Goal: Task Accomplishment & Management: Manage account settings

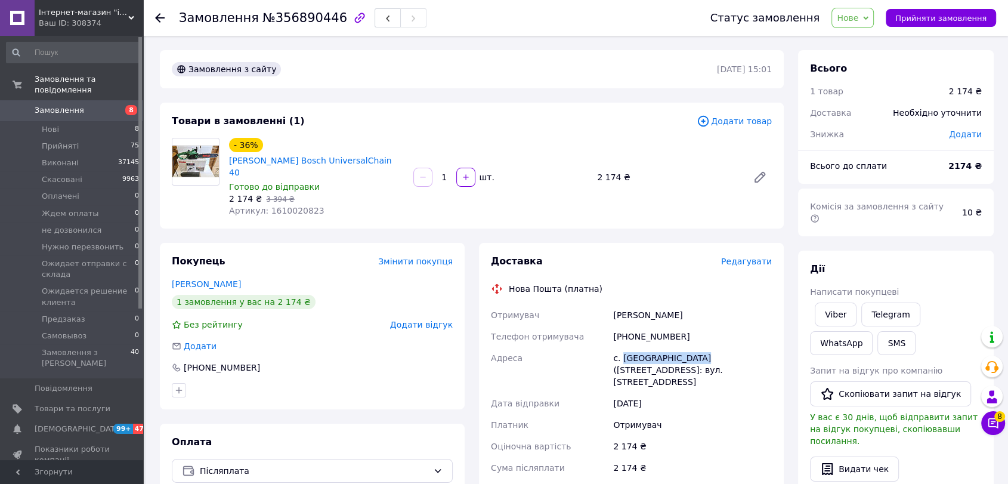
drag, startPoint x: 700, startPoint y: 345, endPoint x: 621, endPoint y: 344, distance: 79.3
click at [621, 347] on div "с. [GEOGRAPHIC_DATA] ([STREET_ADDRESS]: вул. [STREET_ADDRESS]" at bounding box center [692, 369] width 163 height 45
copy div "Новоолександрівка"
click at [252, 157] on link "[PERSON_NAME] Bosch UniversalChain 40" at bounding box center [310, 166] width 163 height 21
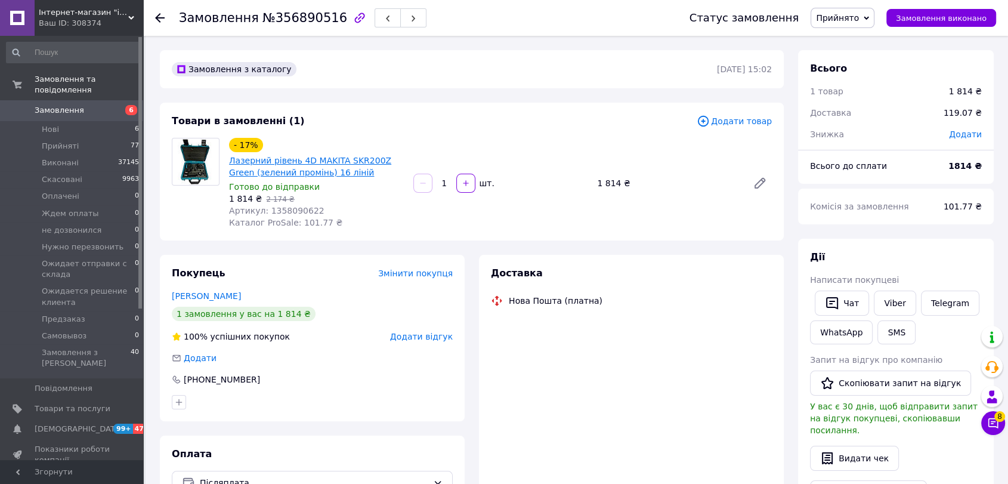
click at [271, 163] on link "Лазерний рівень 4D MAKITA SKR200Z Green (зелений промінь) 16 ліній" at bounding box center [310, 166] width 162 height 21
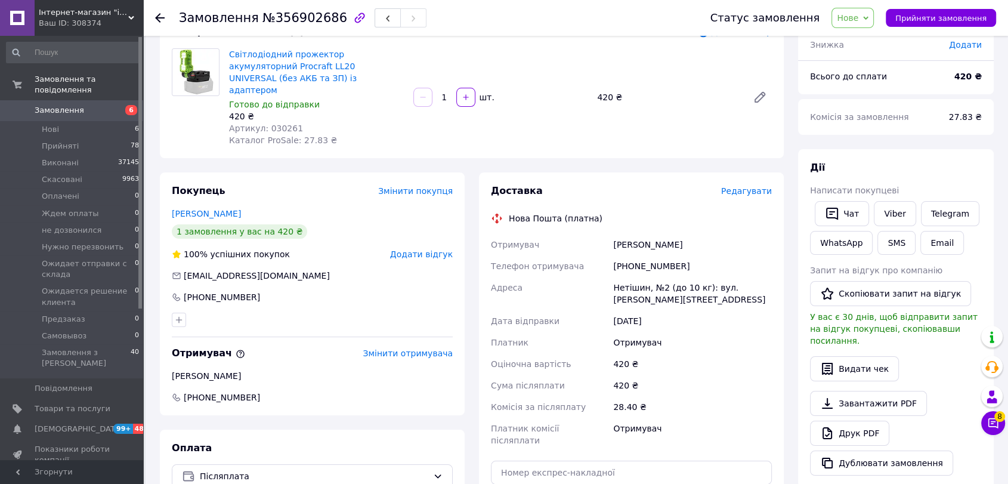
scroll to position [66, 0]
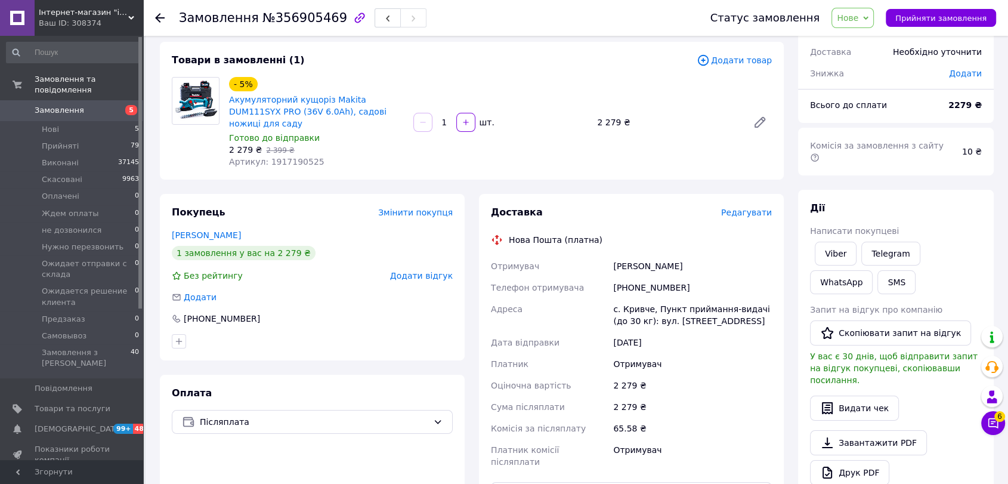
scroll to position [66, 0]
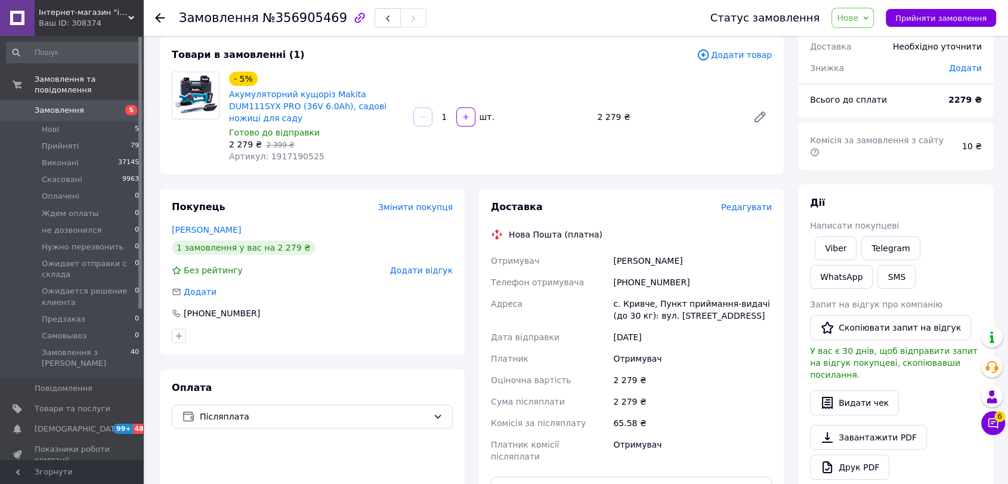
click at [156, 19] on icon at bounding box center [160, 18] width 10 height 10
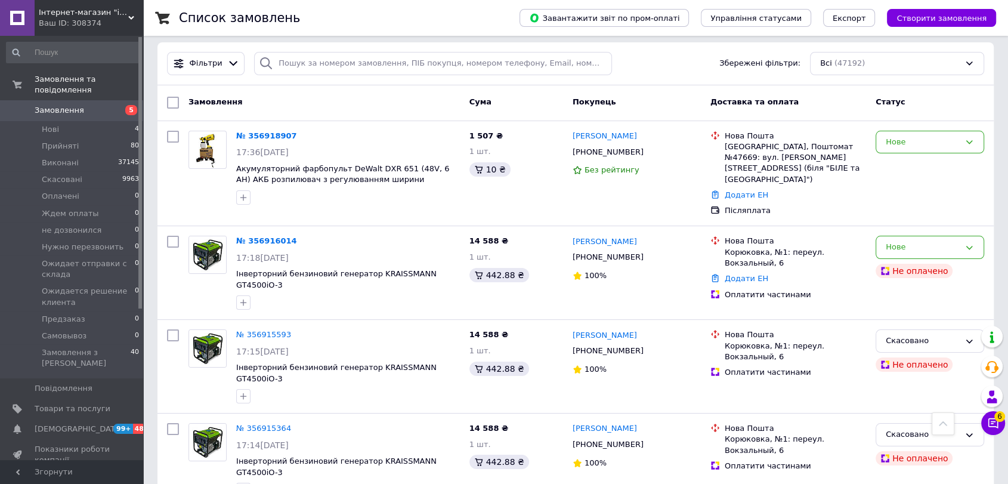
scroll to position [66, 0]
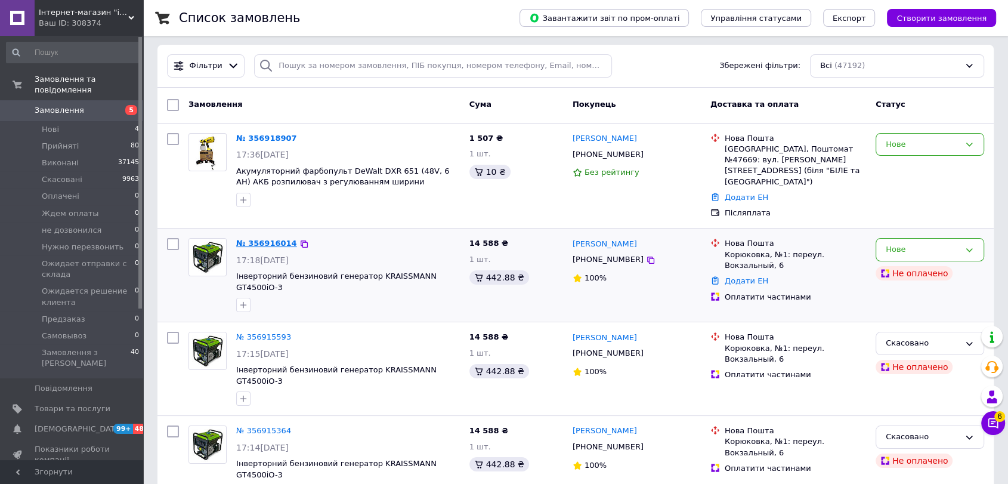
click at [269, 239] on link "№ 356916014" at bounding box center [266, 243] width 61 height 9
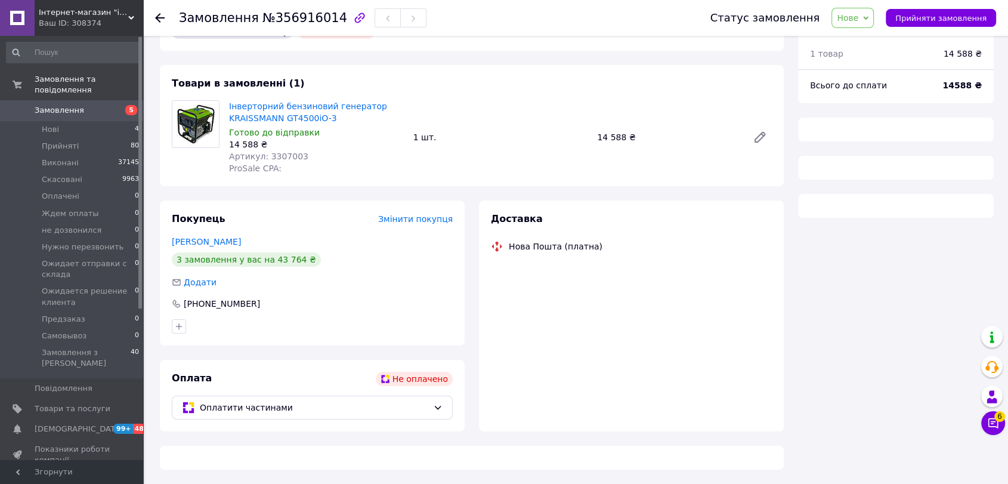
scroll to position [66, 0]
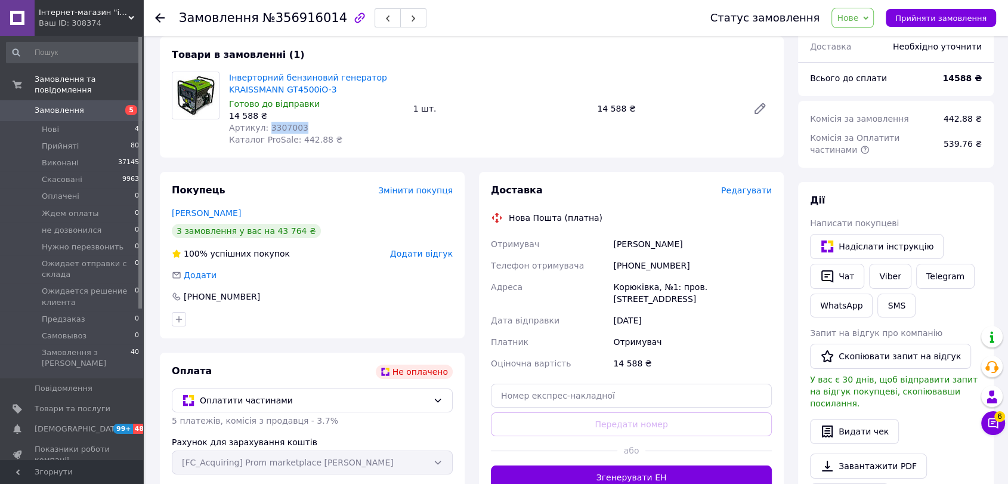
drag, startPoint x: 298, startPoint y: 126, endPoint x: 264, endPoint y: 125, distance: 34.0
click at [264, 125] on div "Артикул: 3307003" at bounding box center [316, 128] width 175 height 12
copy span "3307003"
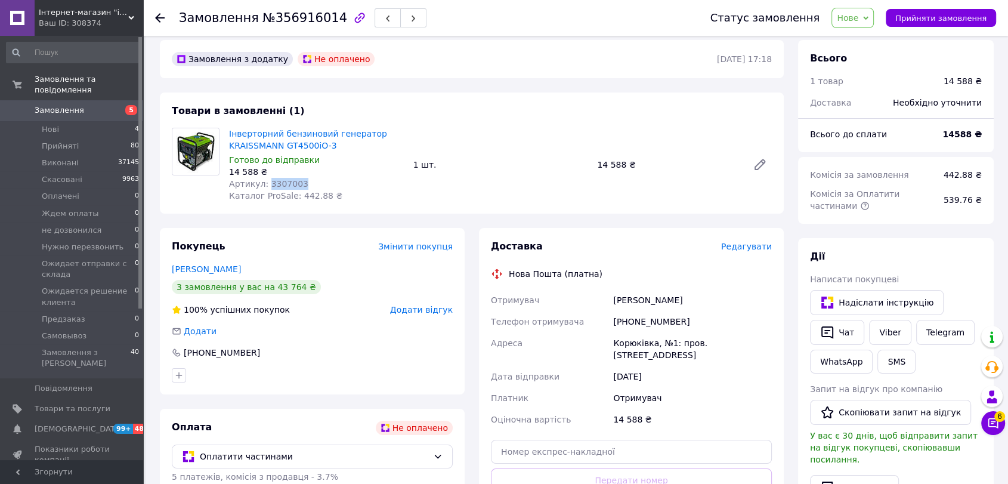
scroll to position [0, 0]
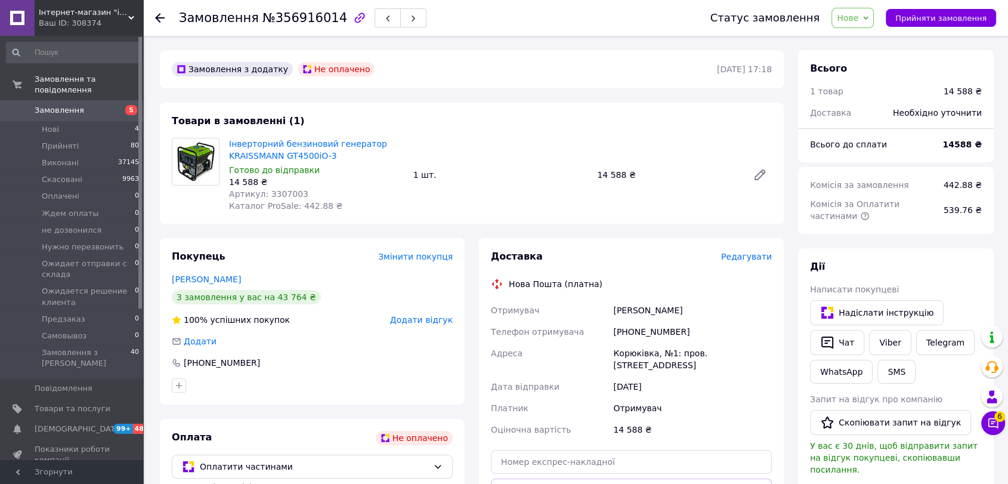
click at [162, 18] on use at bounding box center [160, 18] width 10 height 10
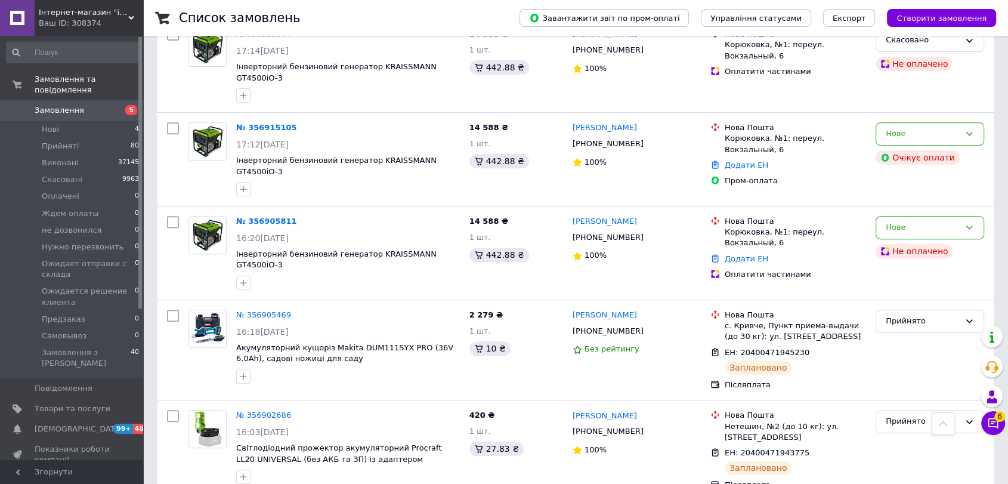
scroll to position [463, 0]
click at [887, 221] on div "Нове" at bounding box center [923, 227] width 74 height 13
click at [897, 284] on li "Скасовано" at bounding box center [929, 295] width 107 height 22
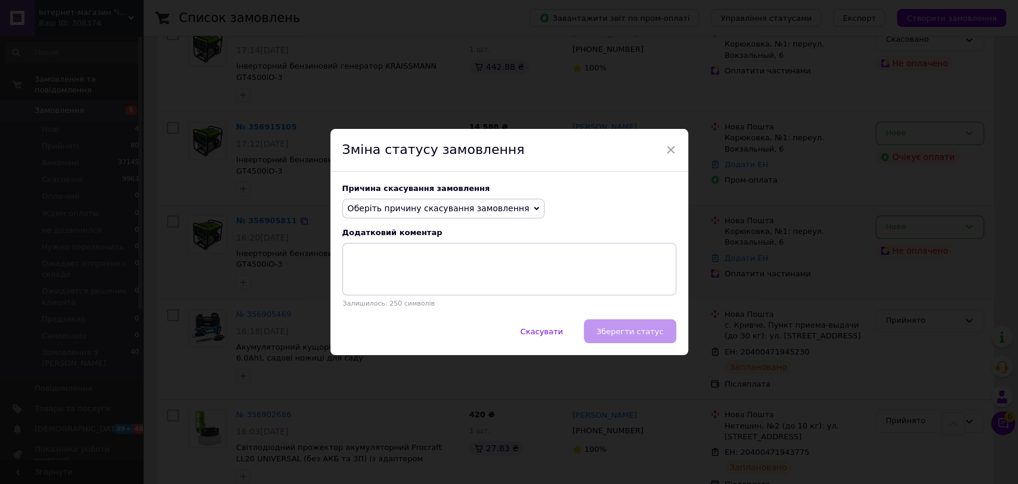
click at [462, 215] on span "Оберіть причину скасування замовлення" at bounding box center [443, 209] width 203 height 20
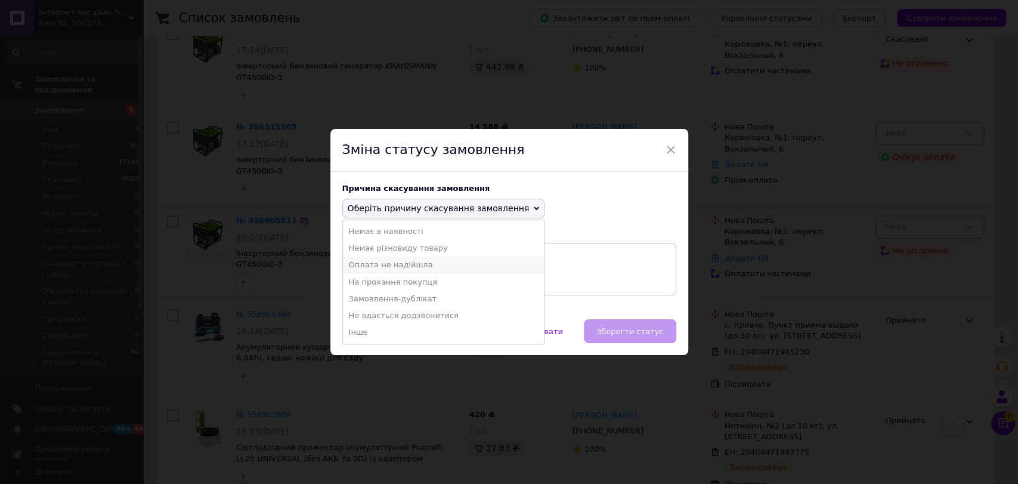
click at [394, 269] on li "Оплата не надійшла" at bounding box center [444, 264] width 202 height 17
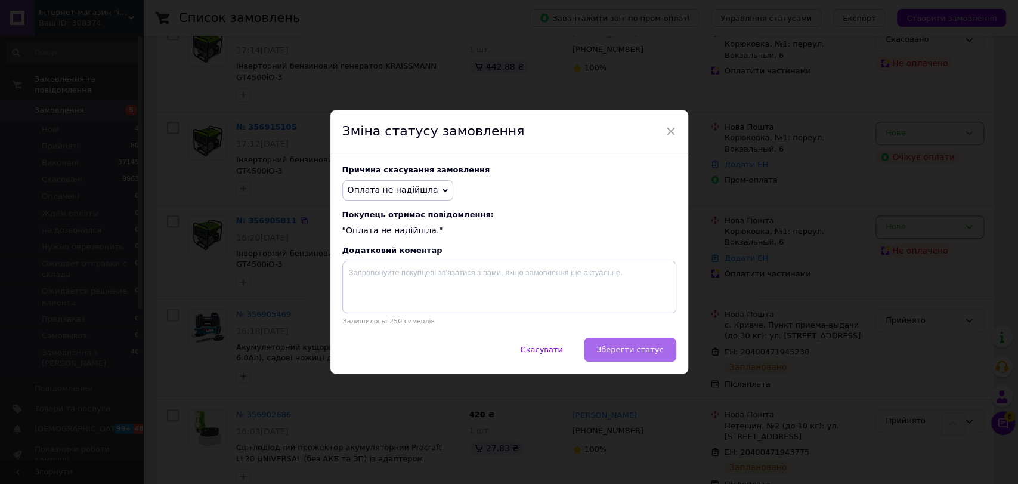
click at [615, 351] on span "Зберегти статус" at bounding box center [629, 349] width 67 height 9
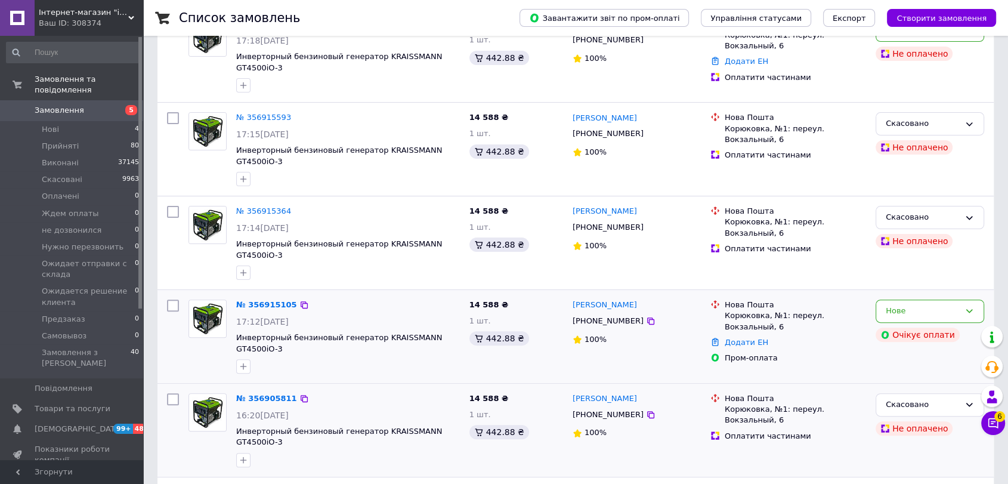
scroll to position [287, 0]
click at [915, 298] on div "Нове" at bounding box center [930, 309] width 109 height 23
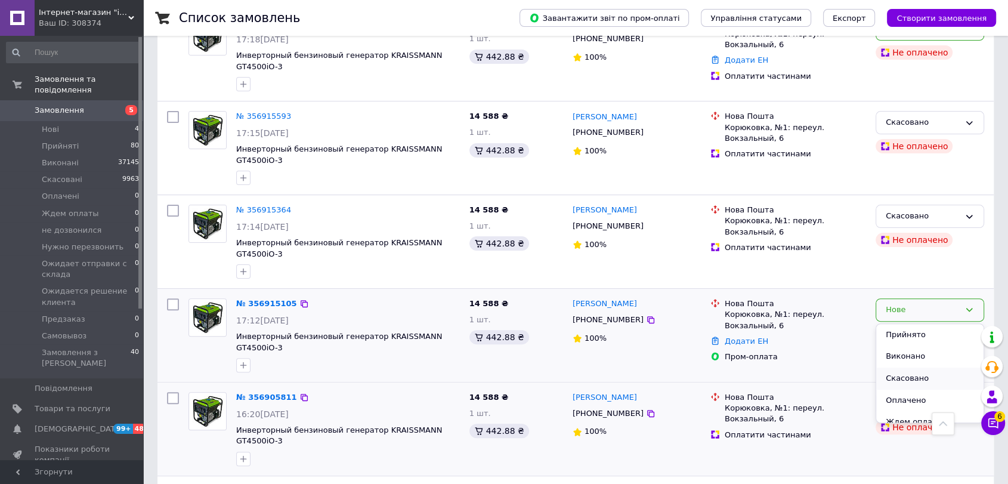
click at [906, 367] on li "Скасовано" at bounding box center [929, 378] width 107 height 22
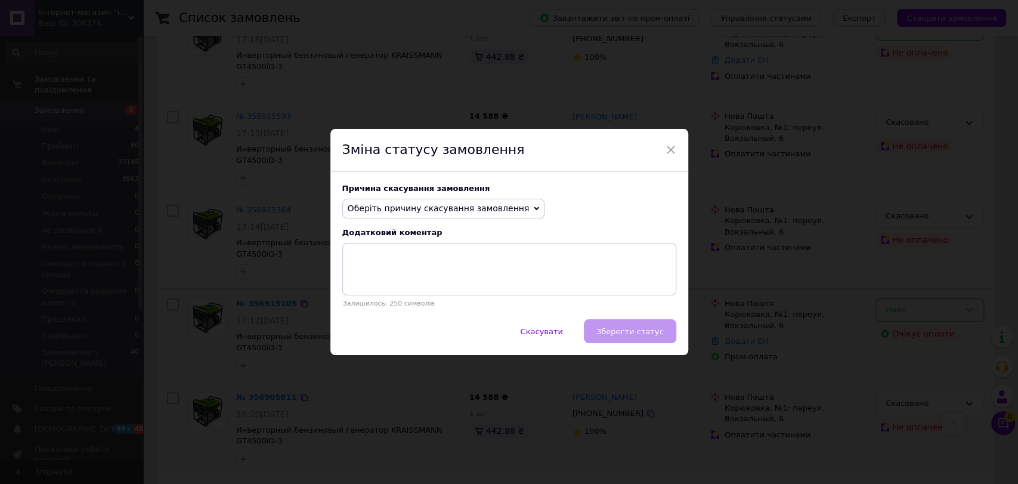
click at [463, 212] on span "Оберіть причину скасування замовлення" at bounding box center [439, 208] width 182 height 10
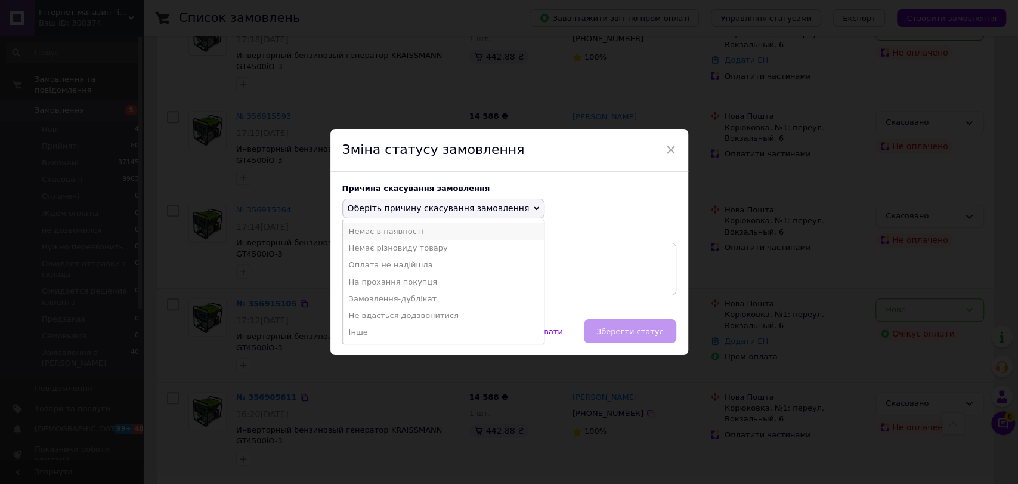
click at [388, 231] on li "Немає в наявності" at bounding box center [444, 231] width 202 height 17
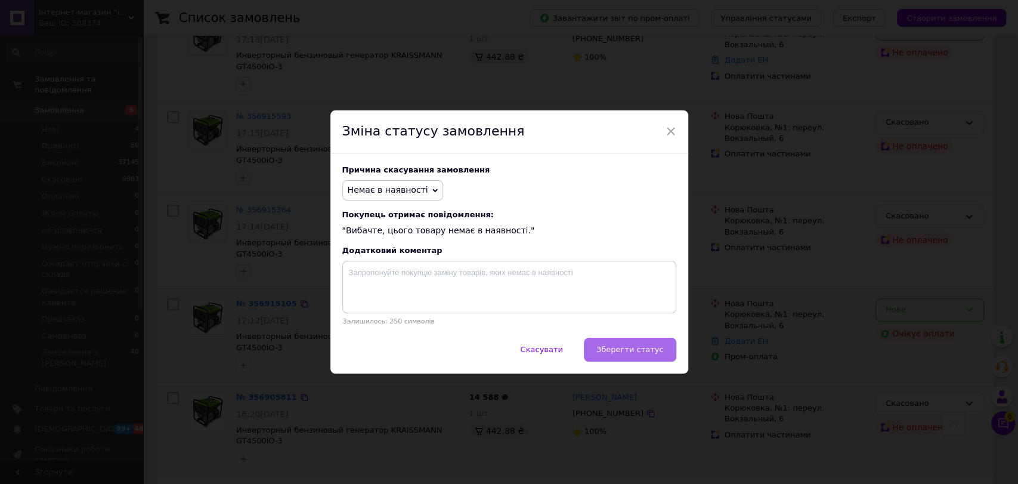
click at [636, 348] on span "Зберегти статус" at bounding box center [629, 349] width 67 height 9
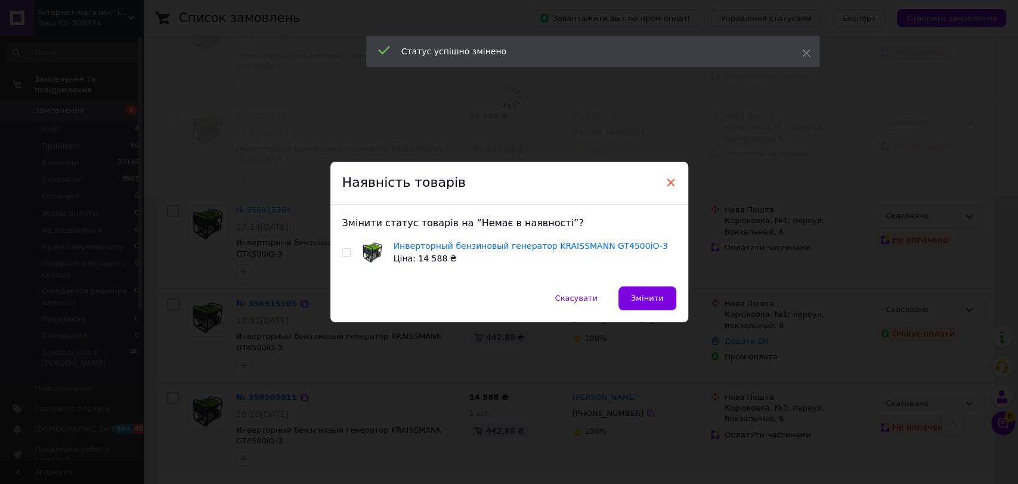
click at [667, 177] on span "×" at bounding box center [671, 182] width 11 height 20
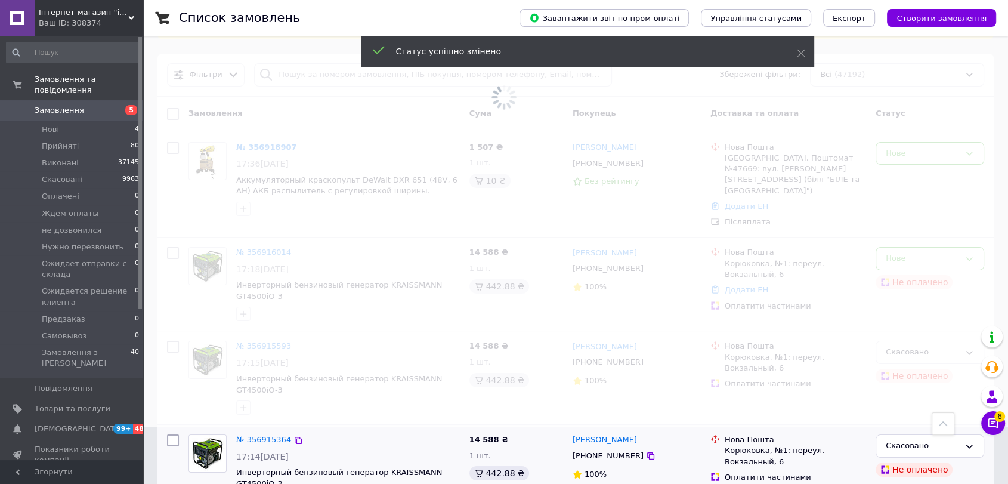
scroll to position [22, 0]
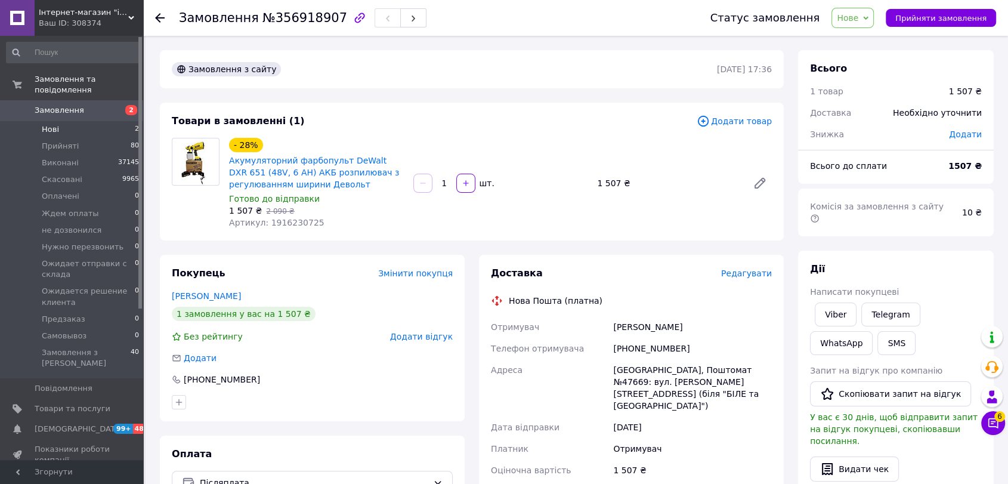
click at [57, 121] on li "Нові 2" at bounding box center [73, 129] width 146 height 17
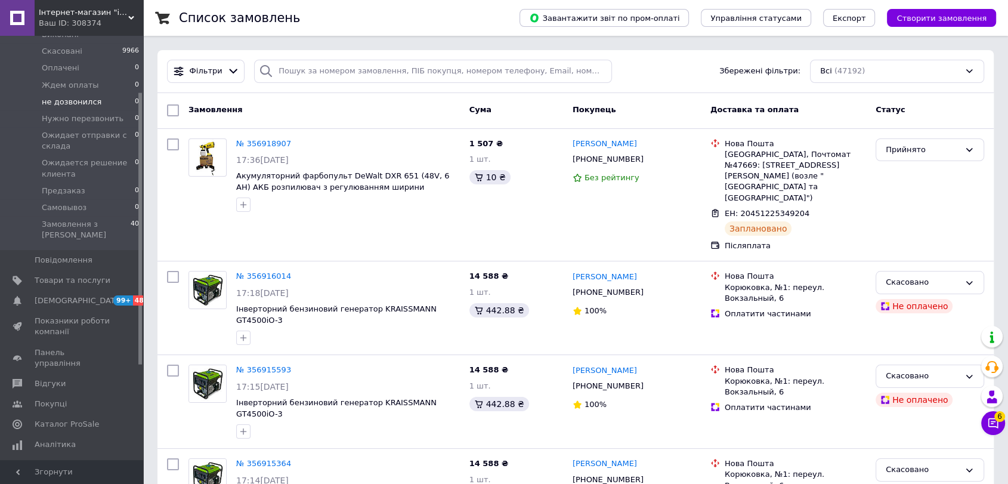
scroll to position [132, 0]
click at [74, 271] on span "Товари та послуги" at bounding box center [73, 276] width 76 height 11
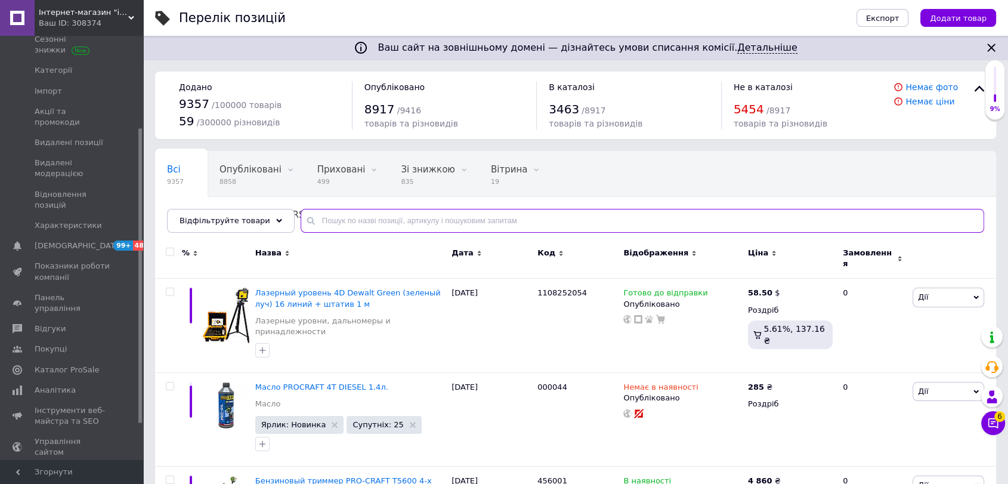
click at [356, 218] on input "text" at bounding box center [642, 221] width 683 height 24
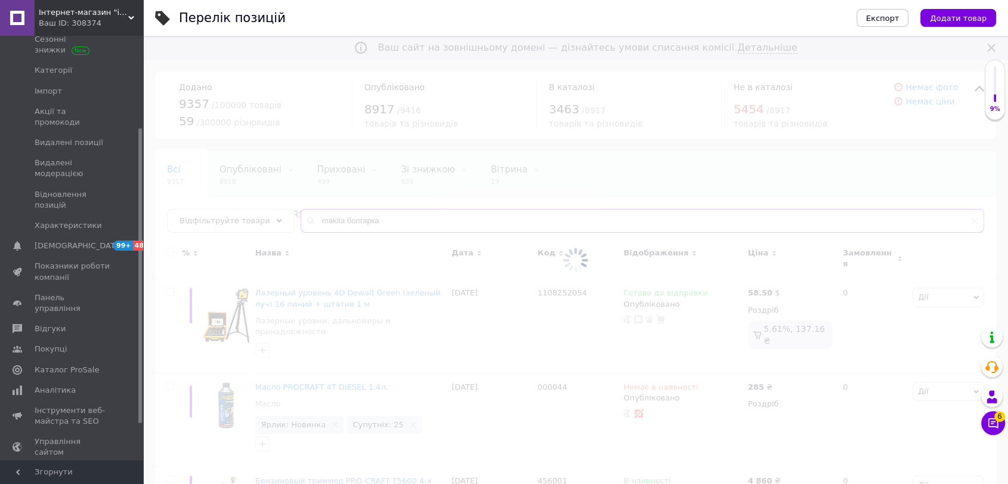
type input "makita болгарка"
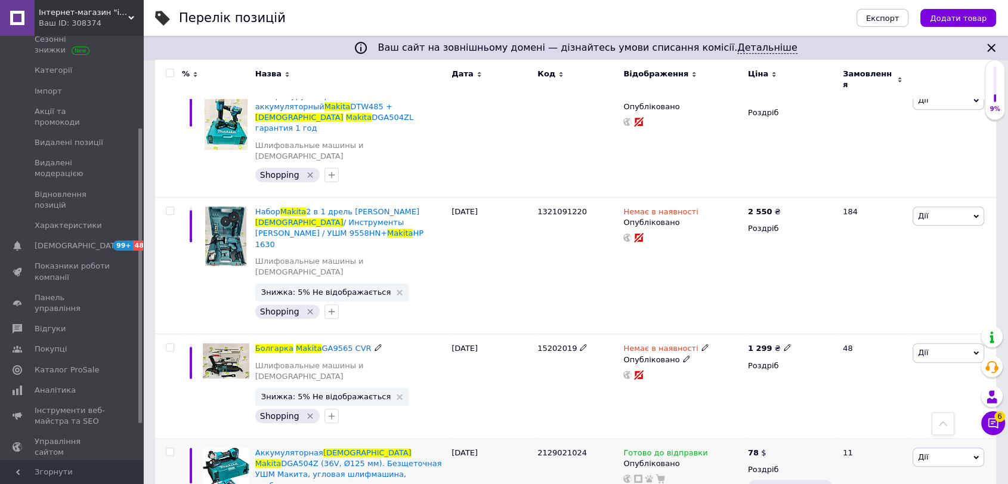
scroll to position [994, 0]
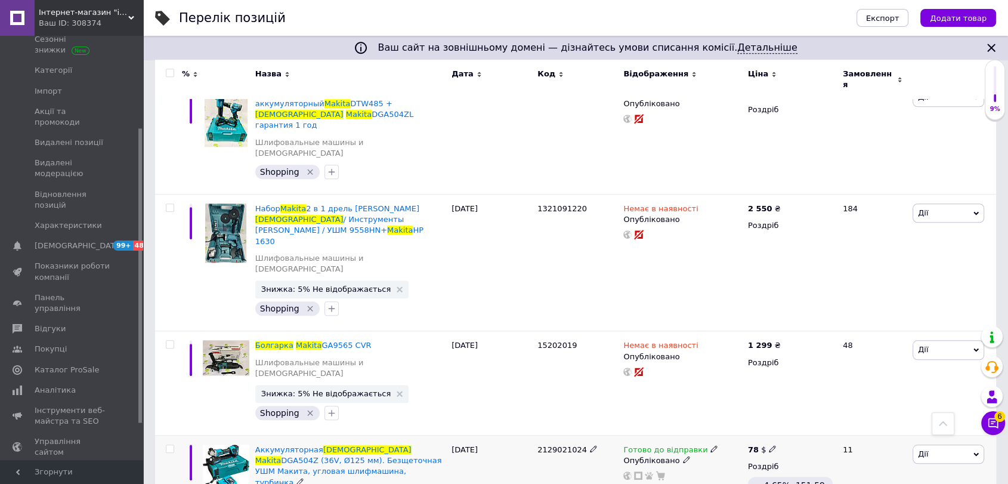
click at [929, 444] on span "Дії" at bounding box center [949, 453] width 72 height 19
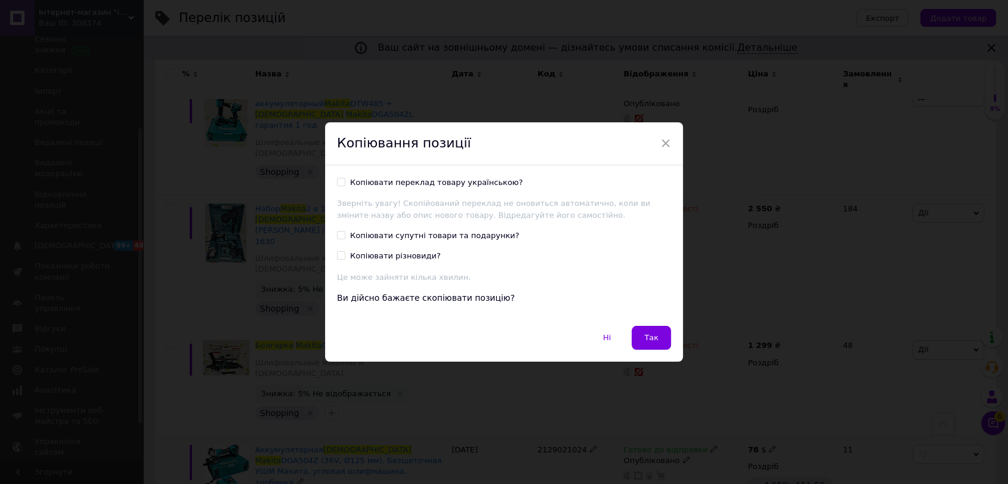
scroll to position [945, 0]
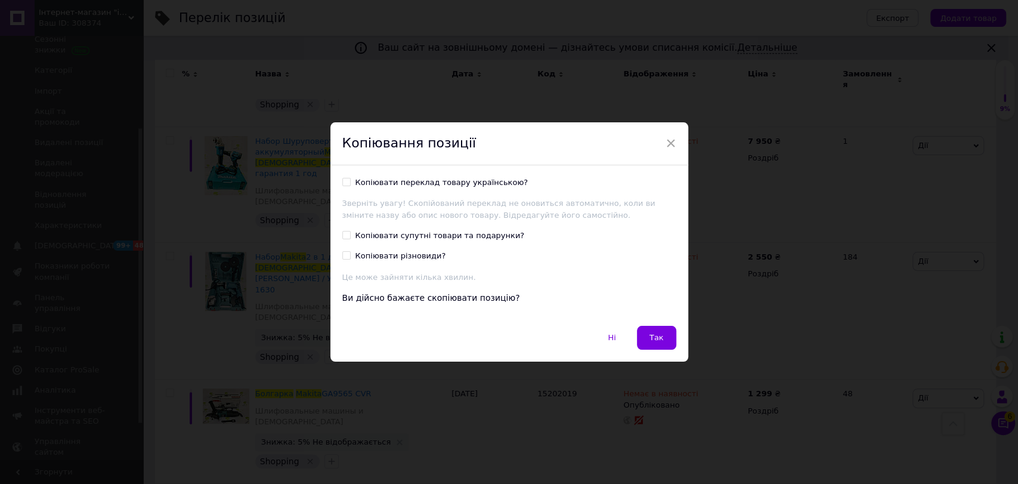
click at [364, 184] on div "Копіювати переклад товару українською?" at bounding box center [441, 182] width 173 height 11
click at [350, 184] on input "Копіювати переклад товару українською?" at bounding box center [346, 182] width 8 height 8
checkbox input "true"
click at [652, 329] on button "Так" at bounding box center [656, 338] width 39 height 24
